Goal: Task Accomplishment & Management: Complete application form

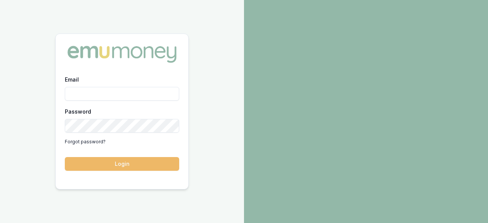
type input "laura.lamicela@emumoney.com.au"
click at [123, 162] on button "Login" at bounding box center [122, 164] width 114 height 14
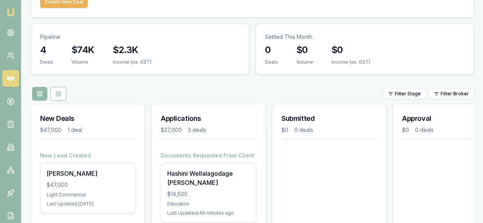
scroll to position [68, 0]
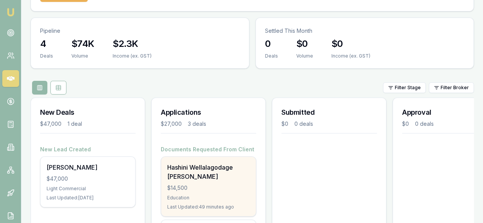
click at [203, 157] on div "Hashini Wellalagodage Dona $14,500 Education Last Updated: 49 minutes ago" at bounding box center [208, 187] width 95 height 60
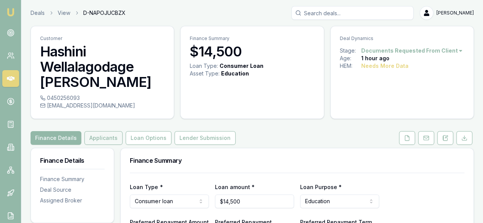
click at [105, 140] on button "Applicants" at bounding box center [103, 138] width 38 height 14
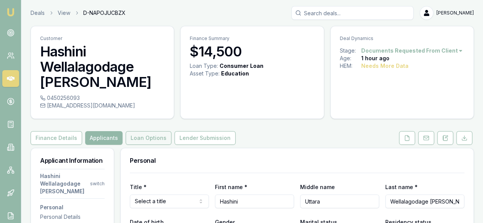
click at [146, 136] on button "Loan Options" at bounding box center [149, 138] width 46 height 14
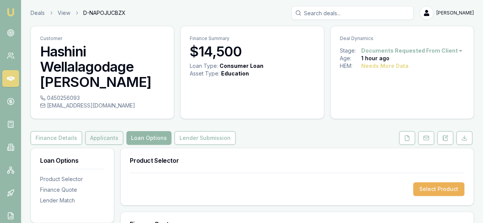
click at [95, 141] on button "Applicants" at bounding box center [104, 138] width 38 height 14
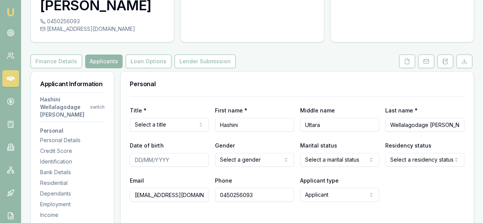
scroll to position [77, 0]
click at [409, 63] on icon at bounding box center [407, 61] width 6 height 6
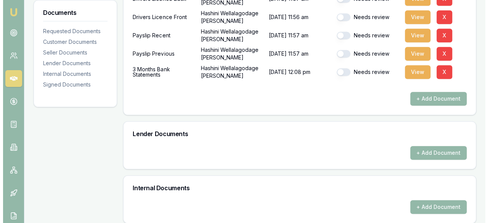
scroll to position [243, 0]
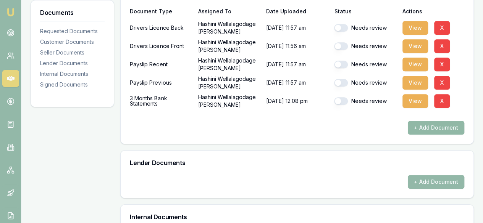
click at [443, 132] on button "+ Add Document" at bounding box center [435, 128] width 56 height 14
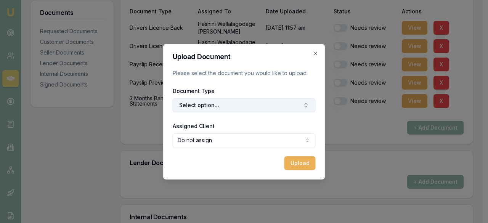
click at [275, 106] on button "Select option..." at bounding box center [244, 105] width 143 height 14
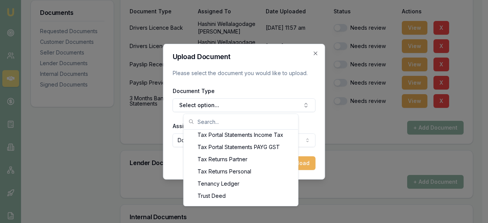
scroll to position [855, 0]
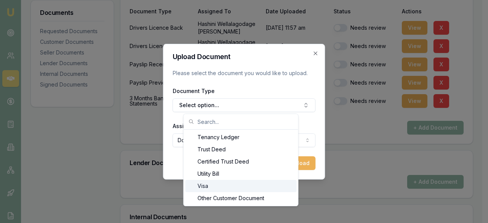
click at [263, 185] on div "Visa" at bounding box center [240, 186] width 111 height 12
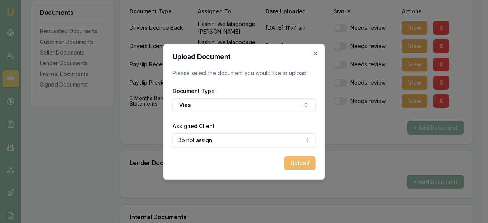
click at [300, 164] on button "Upload" at bounding box center [300, 163] width 31 height 14
click at [317, 49] on div "Upload Document Please select the document you would like to upload. Document T…" at bounding box center [244, 112] width 162 height 136
click at [315, 54] on icon "button" at bounding box center [316, 53] width 6 height 6
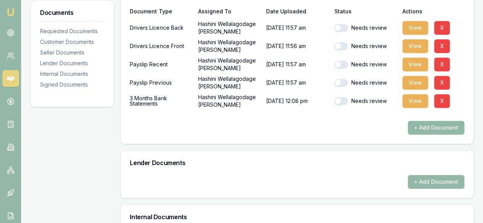
click at [447, 129] on button "+ Add Document" at bounding box center [435, 128] width 56 height 14
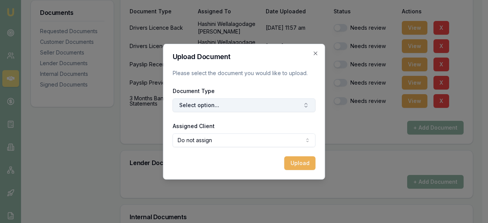
click at [279, 105] on button "Select option..." at bounding box center [244, 105] width 143 height 14
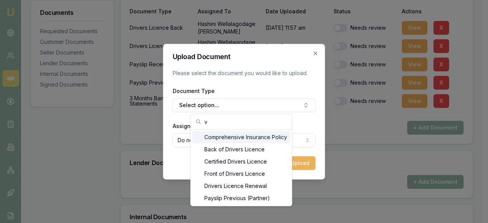
type input "v"
click at [268, 184] on div "Drivers Licence Renewal" at bounding box center [241, 186] width 98 height 12
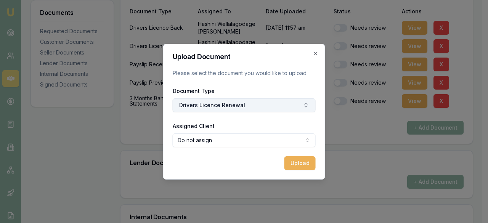
click at [263, 106] on button "Drivers Licence Renewal" at bounding box center [244, 105] width 143 height 14
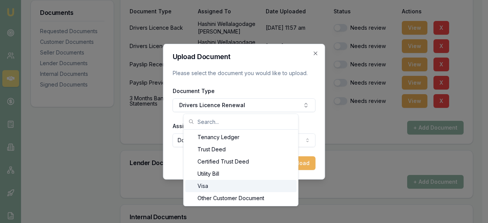
click at [253, 190] on div "Visa" at bounding box center [240, 186] width 111 height 12
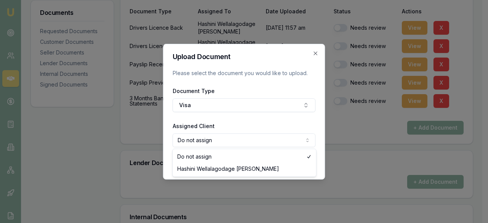
select select "U-YCCO8WKV83"
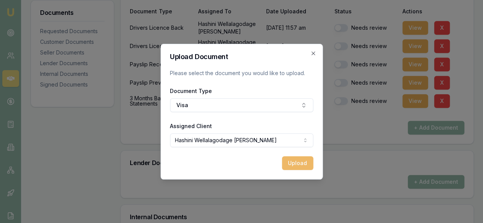
click at [297, 164] on button "Upload" at bounding box center [297, 163] width 31 height 14
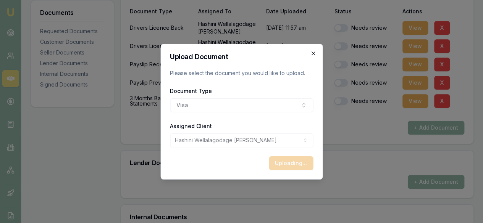
click at [311, 52] on icon "button" at bounding box center [312, 53] width 3 height 3
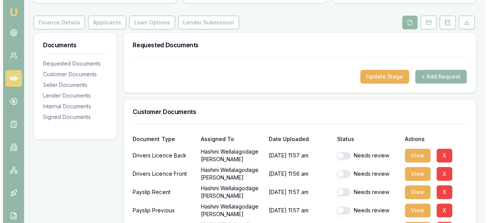
scroll to position [123, 0]
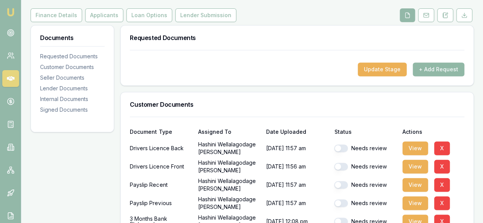
click at [450, 71] on button "+ Add Request" at bounding box center [438, 70] width 52 height 14
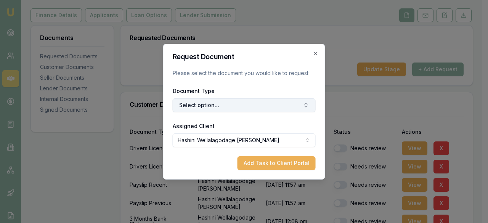
click at [281, 110] on button "Select option..." at bounding box center [244, 105] width 143 height 14
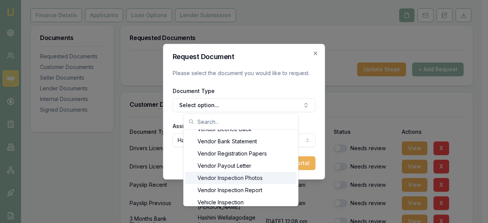
scroll to position [1077, 0]
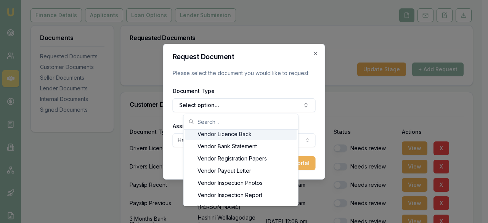
click at [259, 123] on input "text" at bounding box center [246, 121] width 96 height 15
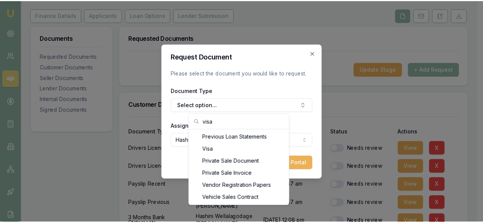
scroll to position [73, 0]
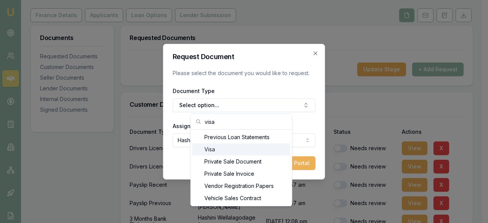
type input "visa"
click at [253, 147] on div "Visa" at bounding box center [241, 149] width 98 height 12
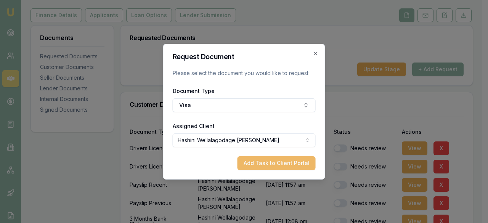
click at [269, 163] on button "Add Task to Client Portal" at bounding box center [277, 163] width 78 height 14
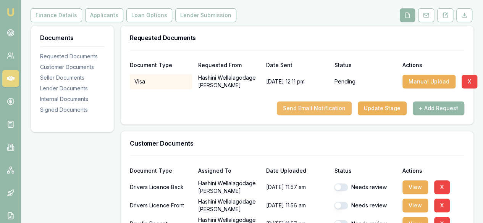
click at [317, 109] on button "Send Email Notification" at bounding box center [314, 108] width 75 height 14
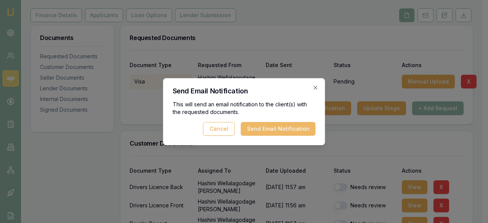
click at [294, 128] on button "Send Email Notification" at bounding box center [278, 129] width 75 height 14
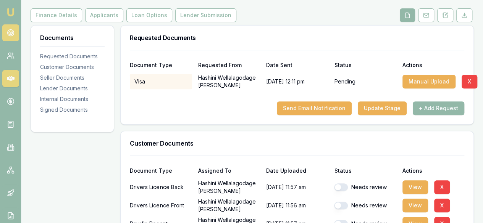
click at [11, 35] on icon at bounding box center [11, 33] width 8 height 8
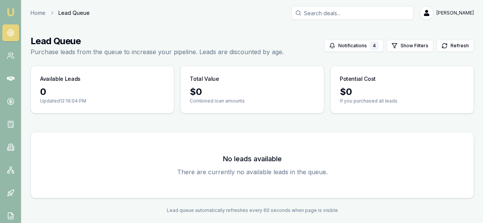
click at [11, 12] on img at bounding box center [10, 12] width 9 height 9
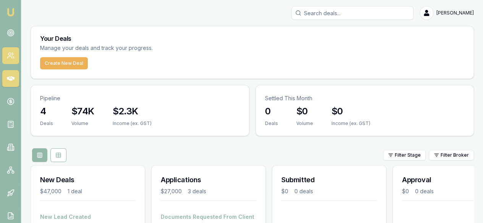
click at [13, 58] on icon at bounding box center [13, 58] width 1 height 2
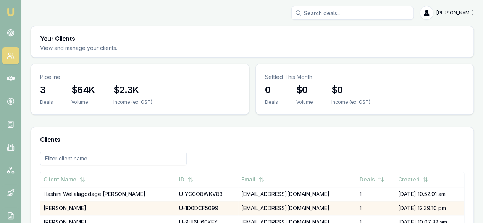
click at [250, 201] on td "poojanmaheshpatel@gmail.com" at bounding box center [297, 208] width 118 height 14
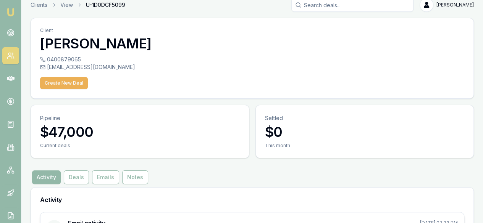
scroll to position [7, 0]
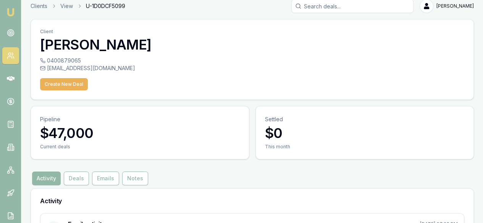
click at [127, 68] on div "poojanmaheshpatel@gmail.com" at bounding box center [252, 68] width 424 height 8
click at [127, 67] on div "poojanmaheshpatel@gmail.com" at bounding box center [252, 68] width 424 height 8
copy div "poojanmaheshpatel@gmail.com"
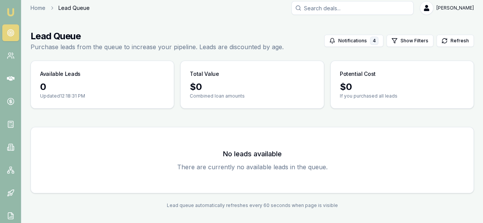
scroll to position [5, 0]
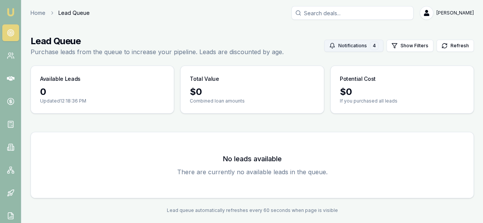
click at [355, 47] on button "Notifications 4" at bounding box center [353, 46] width 59 height 12
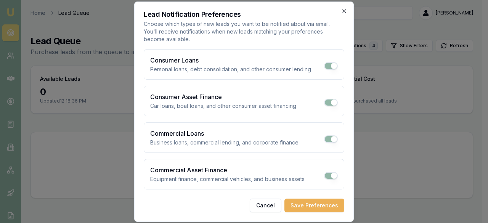
click at [342, 11] on icon "button" at bounding box center [344, 11] width 6 height 6
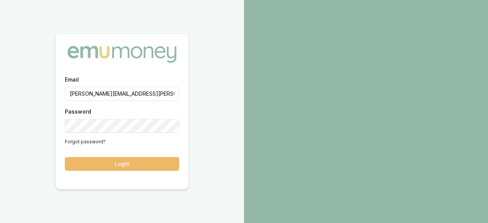
click at [129, 163] on button "Login" at bounding box center [122, 164] width 114 height 14
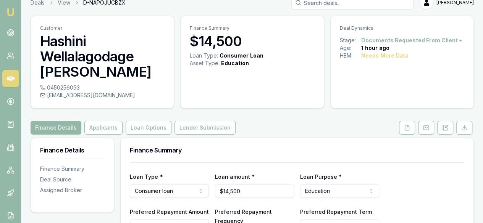
scroll to position [9, 0]
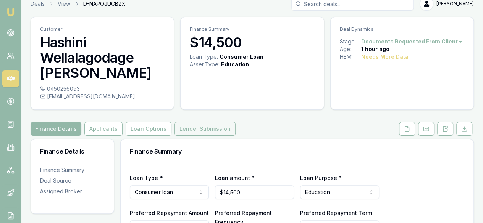
click at [192, 129] on button "Lender Submission" at bounding box center [204, 129] width 61 height 14
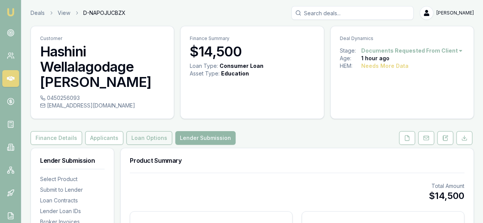
click at [142, 138] on button "Loan Options" at bounding box center [149, 138] width 46 height 14
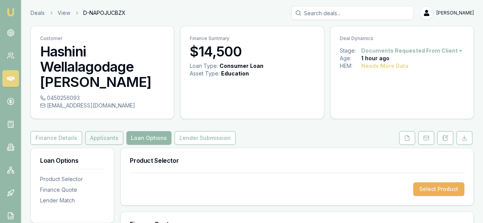
click at [108, 138] on button "Applicants" at bounding box center [104, 138] width 38 height 14
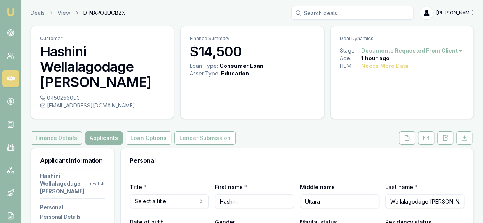
click at [68, 137] on button "Finance Details" at bounding box center [57, 138] width 52 height 14
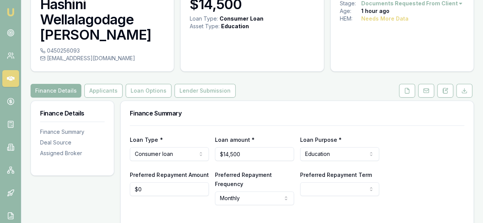
scroll to position [45, 0]
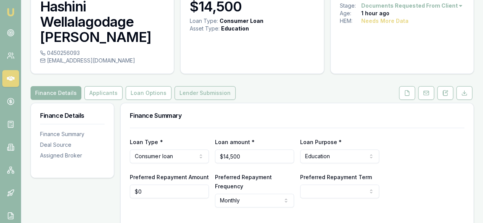
click at [214, 91] on button "Lender Submission" at bounding box center [204, 93] width 61 height 14
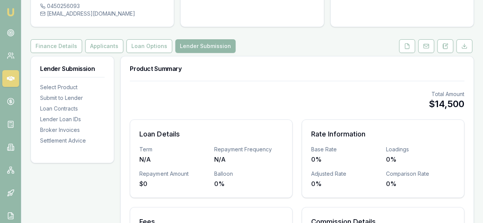
scroll to position [94, 0]
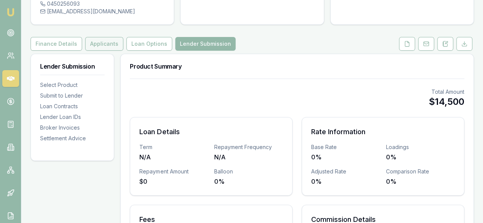
click at [89, 47] on button "Applicants" at bounding box center [104, 44] width 38 height 14
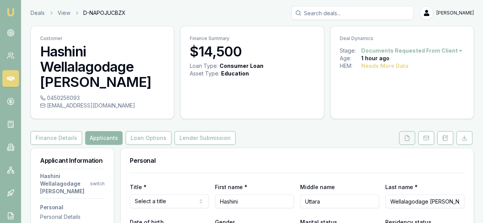
click at [407, 135] on icon at bounding box center [407, 138] width 6 height 6
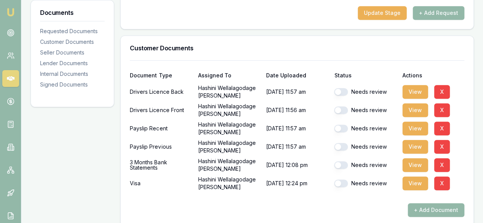
scroll to position [180, 0]
click at [414, 183] on button "View" at bounding box center [415, 183] width 26 height 14
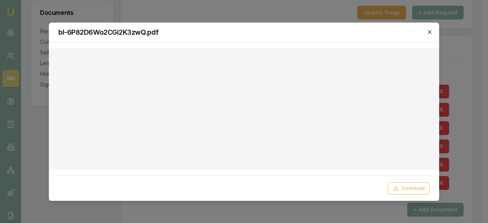
click at [429, 32] on icon "button" at bounding box center [429, 31] width 3 height 3
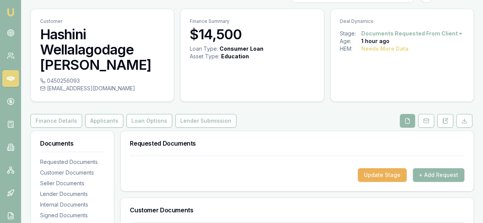
scroll to position [0, 0]
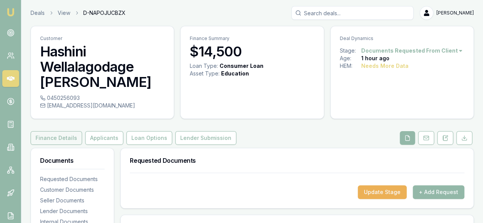
click at [54, 140] on button "Finance Details" at bounding box center [57, 138] width 52 height 14
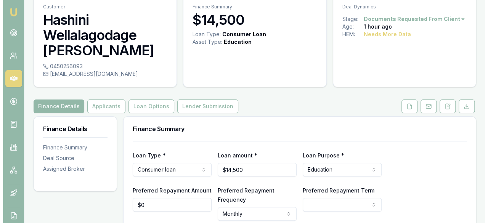
scroll to position [178, 0]
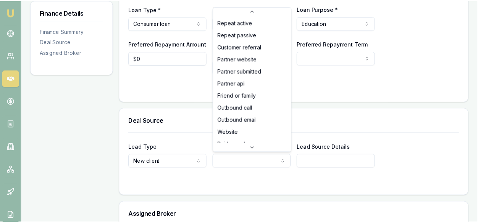
scroll to position [2, 0]
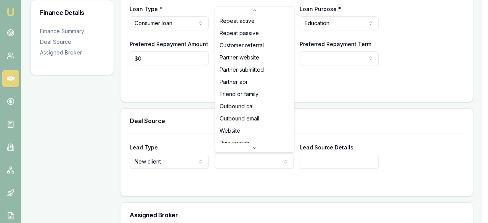
select select "FRIEND_OR_FAMILY"
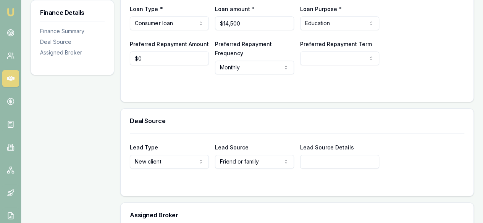
click at [262, 98] on div "Loan Type * Consumer loan Consumer loan Consumer asset Commercial loan Commerci…" at bounding box center [297, 48] width 353 height 107
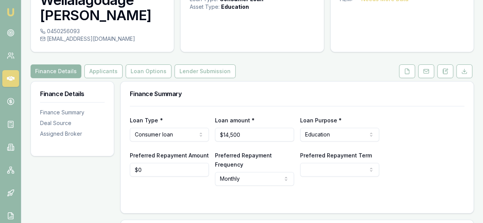
scroll to position [0, 0]
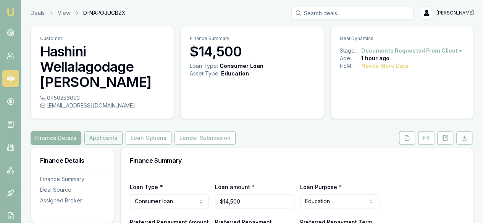
click at [111, 139] on button "Applicants" at bounding box center [103, 138] width 38 height 14
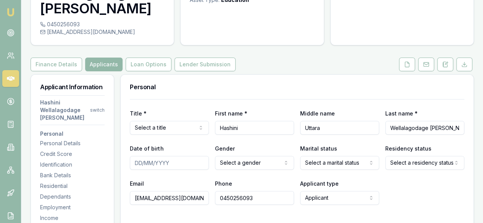
scroll to position [74, 0]
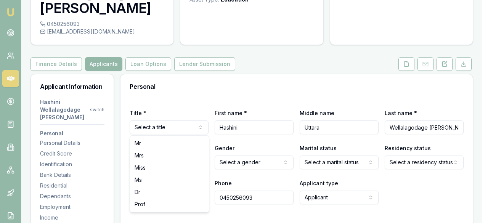
click at [190, 129] on html "Emu Broker Deals View D-NAPOJUCBZX Laura La Micela Toggle Menu Customer Hashini…" at bounding box center [244, 37] width 488 height 223
select select "Mrs"
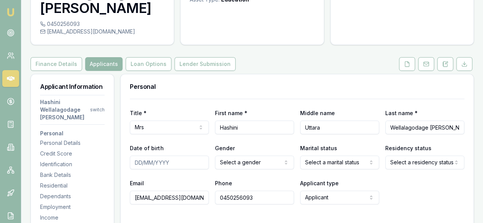
click at [169, 150] on div "Date of birth" at bounding box center [169, 156] width 79 height 26
click at [169, 166] on input "Date of birth" at bounding box center [169, 163] width 79 height 14
click at [411, 64] on button at bounding box center [407, 64] width 16 height 14
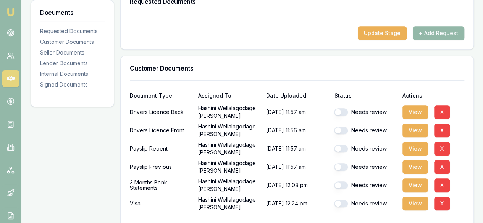
scroll to position [178, 0]
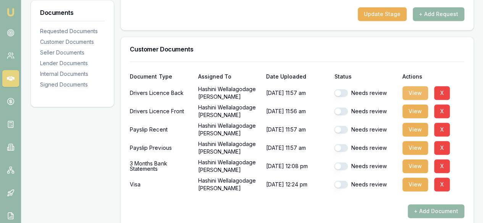
click at [420, 96] on button "View" at bounding box center [415, 93] width 26 height 14
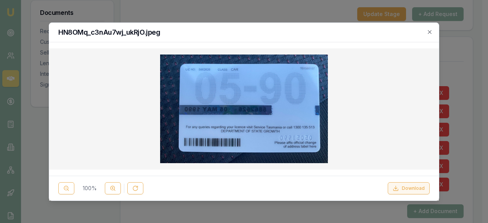
click at [401, 192] on button "Download" at bounding box center [409, 188] width 42 height 12
click at [430, 33] on icon "button" at bounding box center [430, 32] width 6 height 6
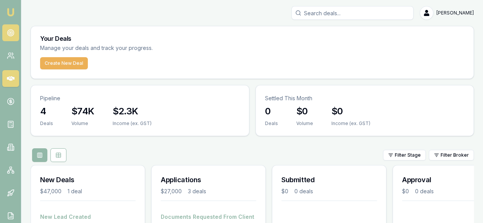
click at [9, 35] on circle at bounding box center [10, 33] width 6 height 6
